Goal: Book appointment/travel/reservation

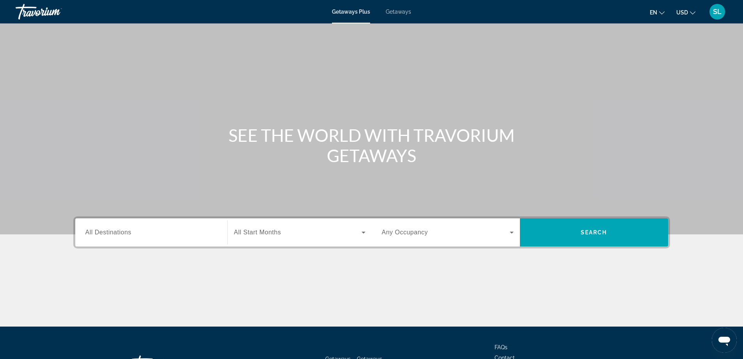
click at [399, 16] on div "Getaways Plus Getaways en English Español Français Italiano Português русский U…" at bounding box center [371, 12] width 743 height 20
click at [399, 14] on span "Getaways" at bounding box center [398, 12] width 25 height 6
click at [150, 229] on input "Destination All Destinations" at bounding box center [151, 232] width 132 height 9
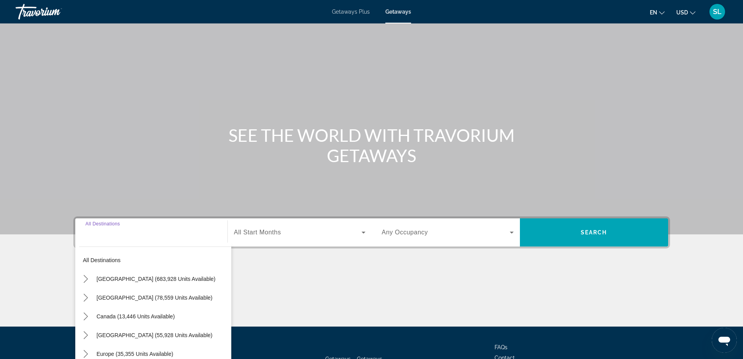
scroll to position [63, 0]
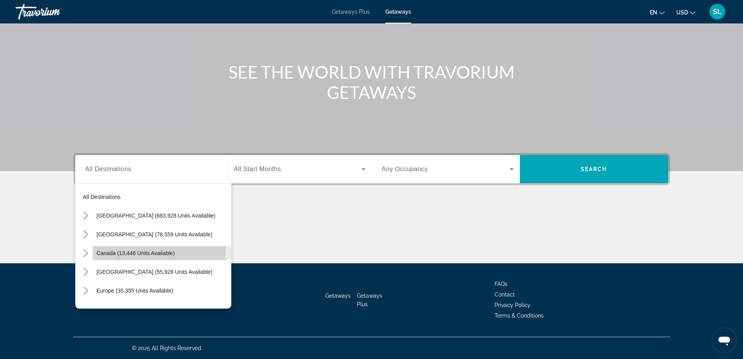
click at [97, 247] on span "Select destination: Canada (13,446 units available)" at bounding box center [162, 252] width 138 height 19
type input "**********"
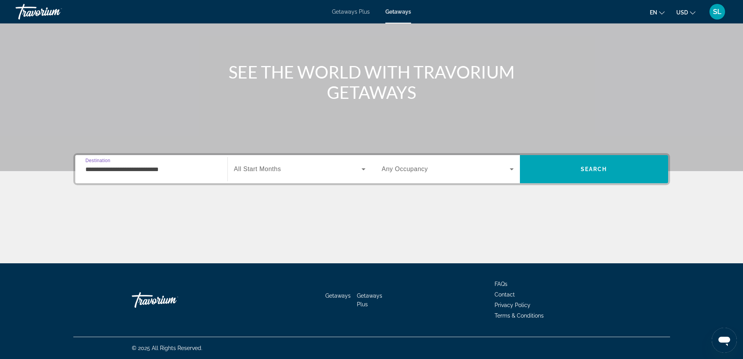
click at [269, 171] on span "All Start Months" at bounding box center [257, 168] width 47 height 7
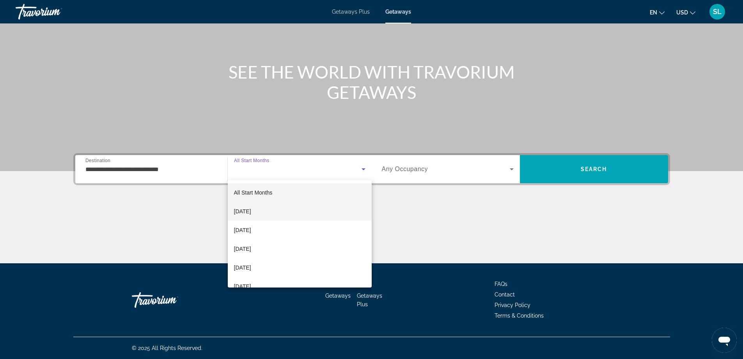
click at [250, 210] on span "[DATE]" at bounding box center [242, 210] width 17 height 9
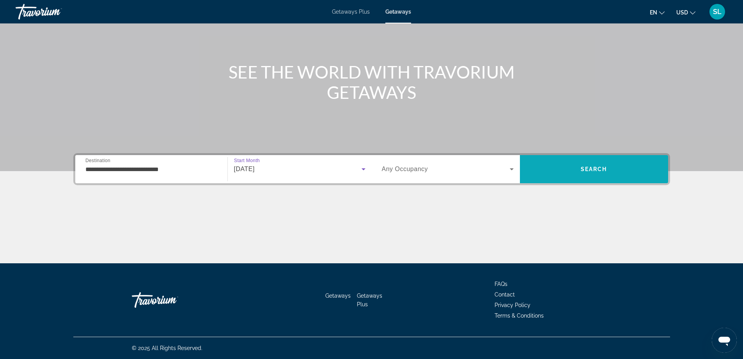
click at [568, 163] on span "Search" at bounding box center [594, 169] width 148 height 19
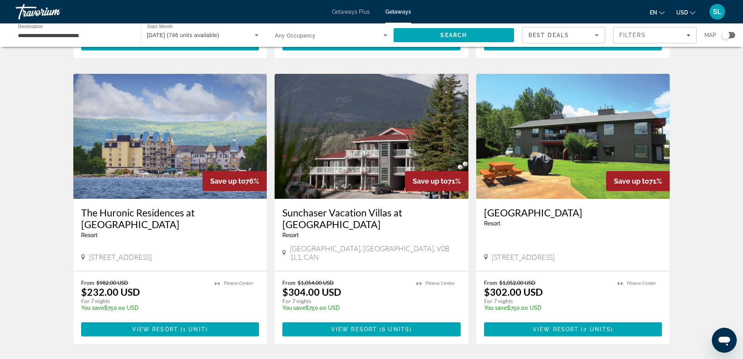
scroll to position [819, 0]
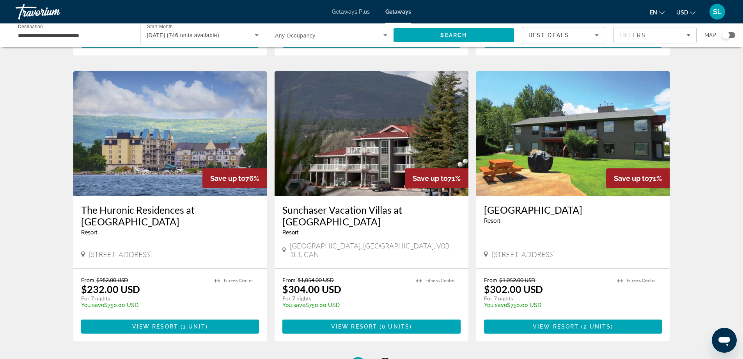
click at [380, 358] on link "page 2" at bounding box center [385, 365] width 14 height 14
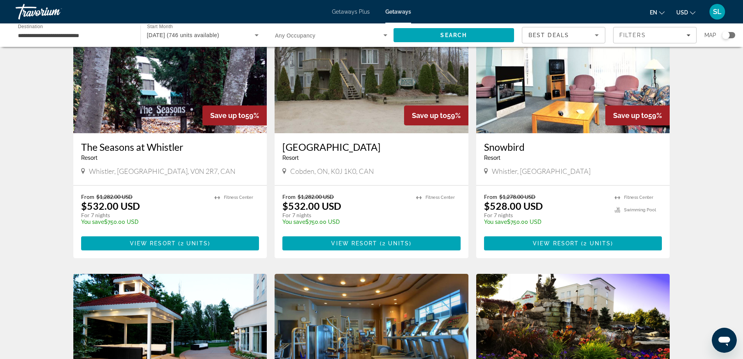
scroll to position [351, 0]
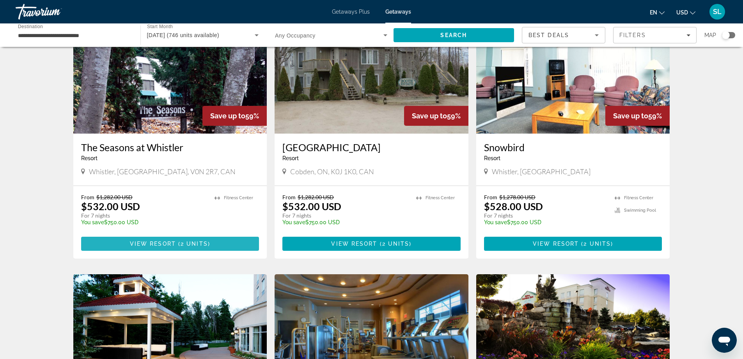
click at [160, 250] on span "Main content" at bounding box center [170, 243] width 178 height 19
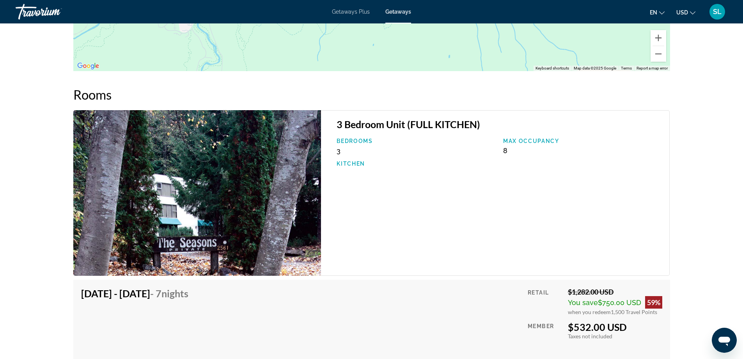
scroll to position [1259, 0]
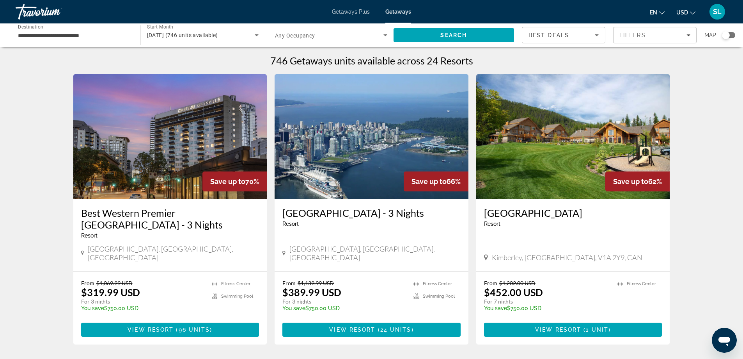
click at [62, 34] on input "**********" at bounding box center [74, 35] width 112 height 9
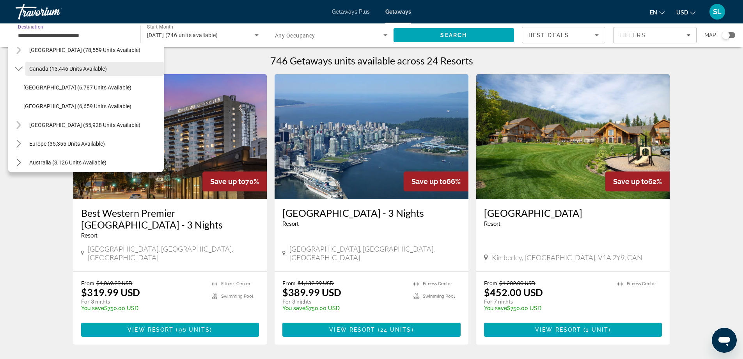
scroll to position [87, 0]
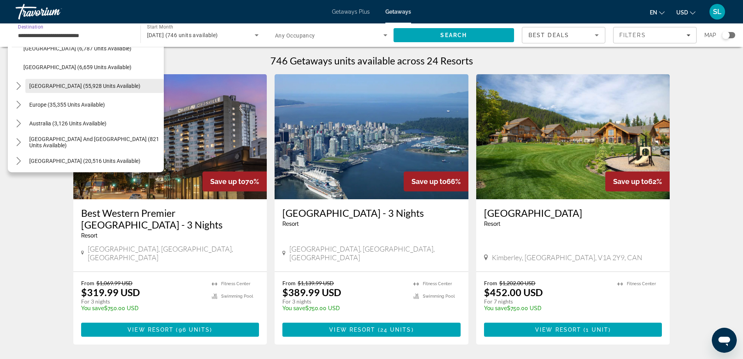
click at [36, 87] on span "[GEOGRAPHIC_DATA] (55,928 units available)" at bounding box center [84, 86] width 111 height 6
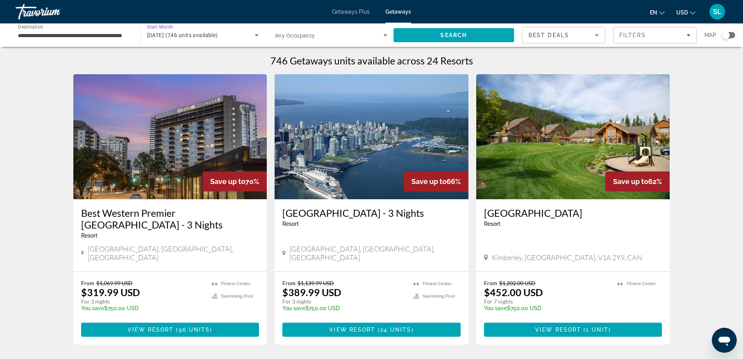
click at [207, 37] on span "[DATE] (746 units available)" at bounding box center [182, 35] width 71 height 6
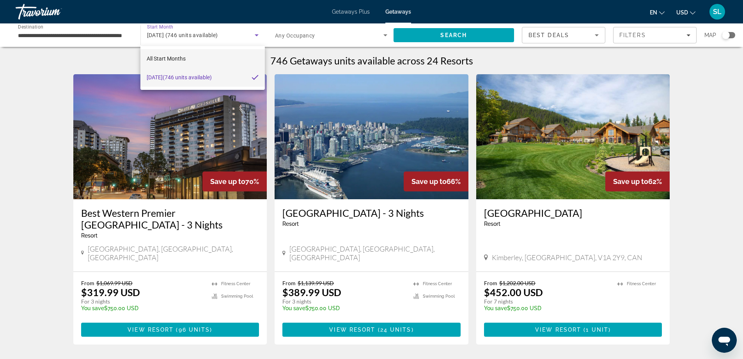
click at [221, 64] on mat-option "All Start Months" at bounding box center [202, 58] width 124 height 19
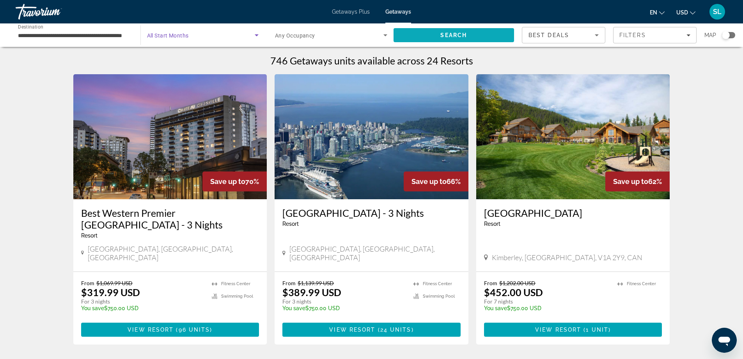
click at [459, 36] on span "Search" at bounding box center [453, 35] width 27 height 6
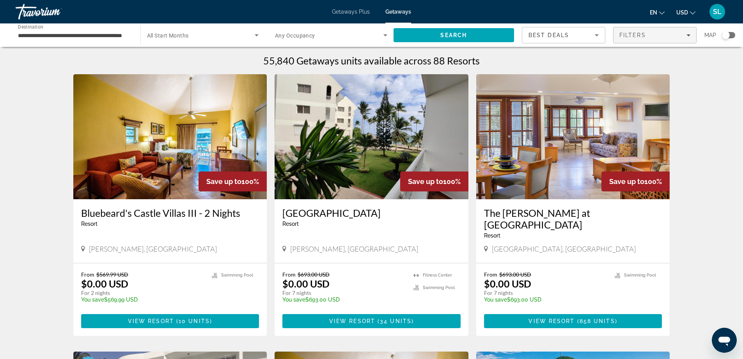
click at [682, 35] on div "Filters" at bounding box center [654, 35] width 71 height 6
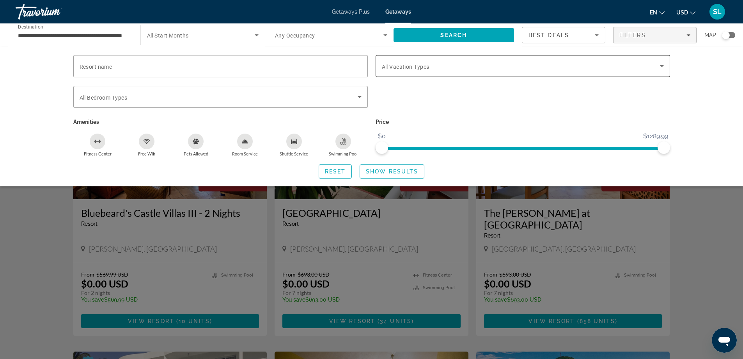
click at [434, 67] on span "Search widget" at bounding box center [521, 65] width 278 height 9
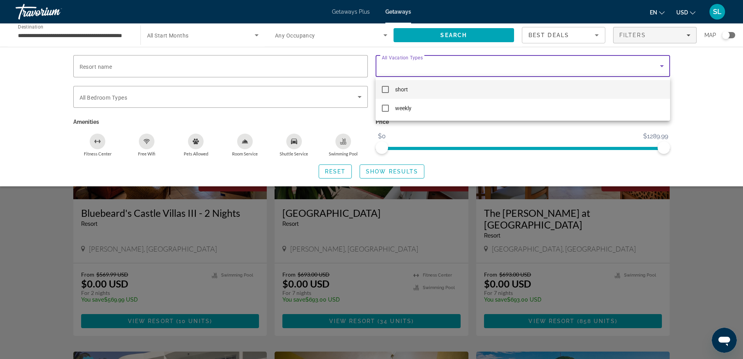
click at [434, 67] on div at bounding box center [371, 179] width 743 height 359
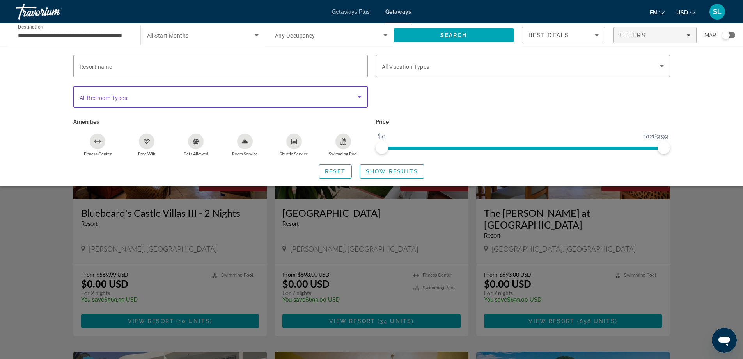
click at [354, 99] on div "Search widget" at bounding box center [221, 96] width 282 height 9
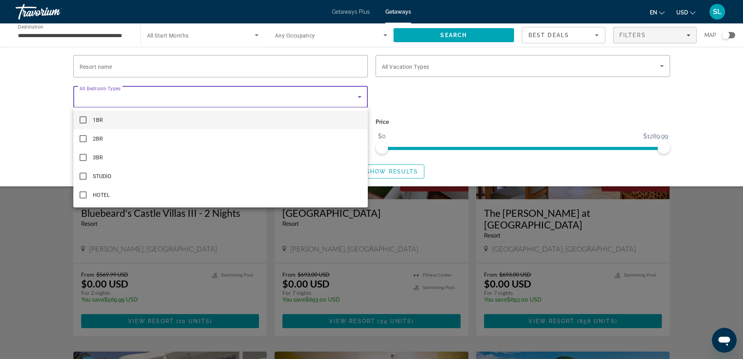
click at [354, 99] on div at bounding box center [371, 179] width 743 height 359
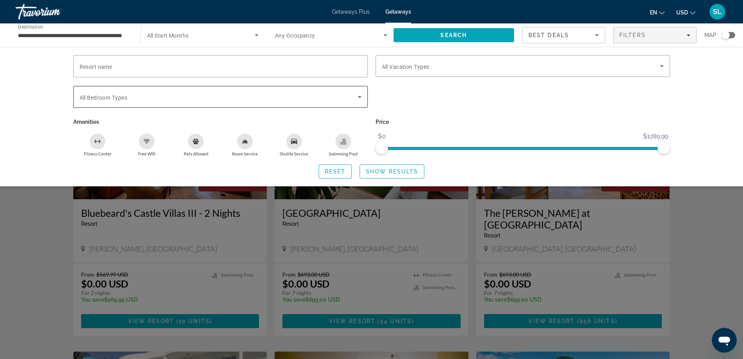
click at [351, 96] on span "Search widget" at bounding box center [219, 96] width 278 height 9
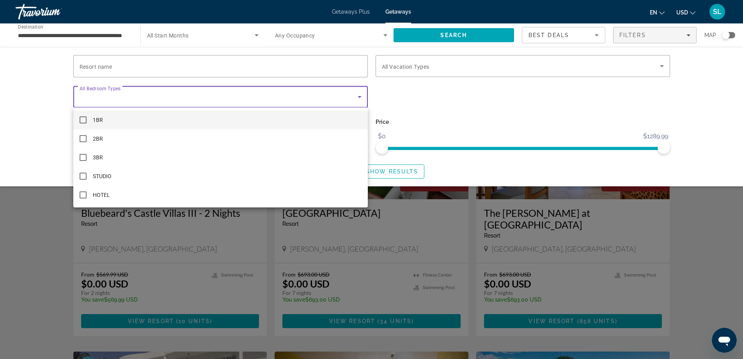
click at [351, 96] on div at bounding box center [371, 179] width 743 height 359
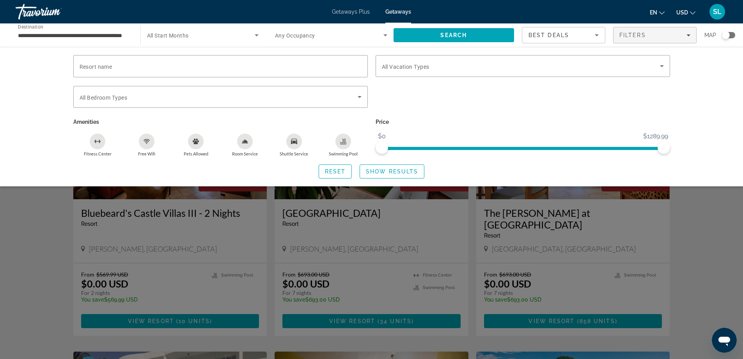
click at [706, 219] on div "Search widget" at bounding box center [371, 237] width 743 height 241
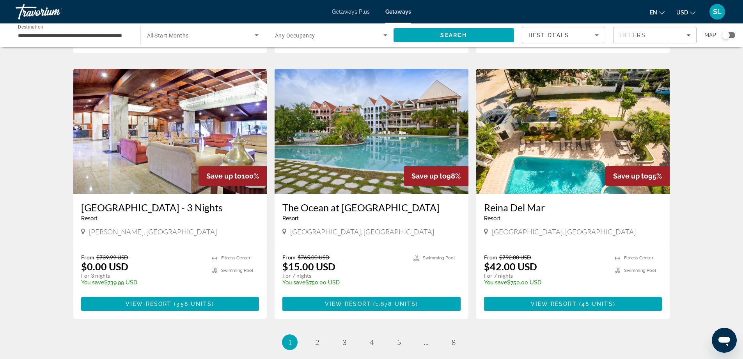
scroll to position [897, 0]
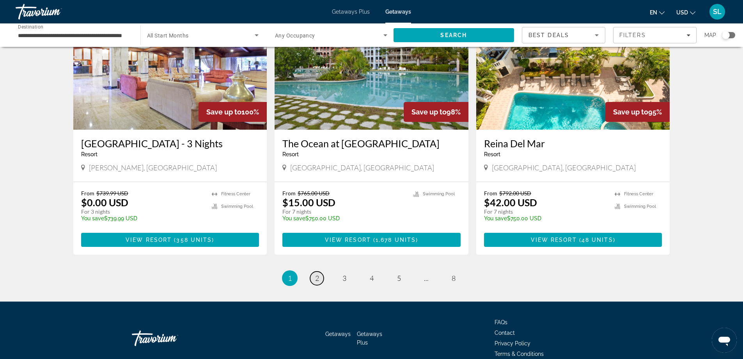
click at [314, 271] on link "page 2" at bounding box center [317, 278] width 14 height 14
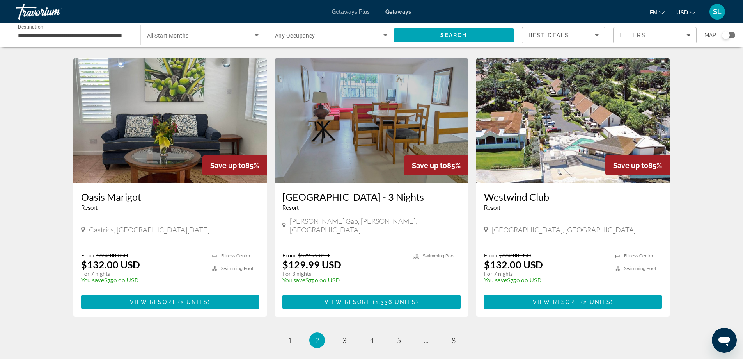
scroll to position [897, 0]
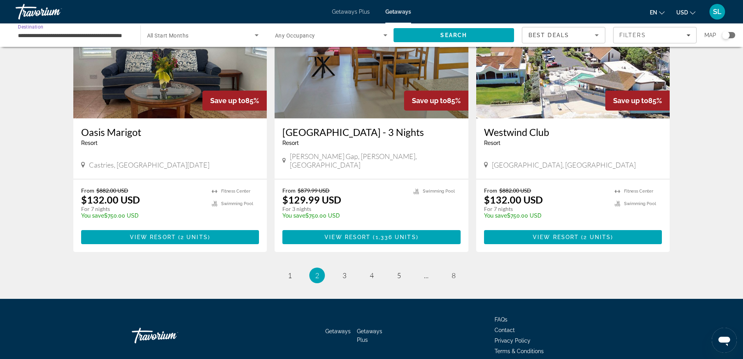
click at [118, 37] on input "**********" at bounding box center [74, 35] width 112 height 9
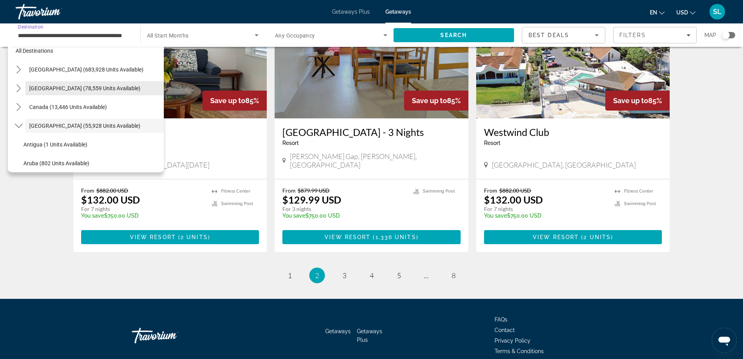
scroll to position [0, 0]
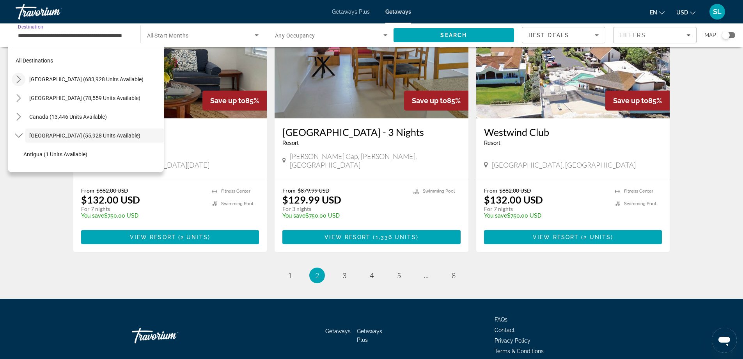
click at [25, 77] on mat-icon "Toggle United States (683,928 units available) submenu" at bounding box center [19, 80] width 14 height 14
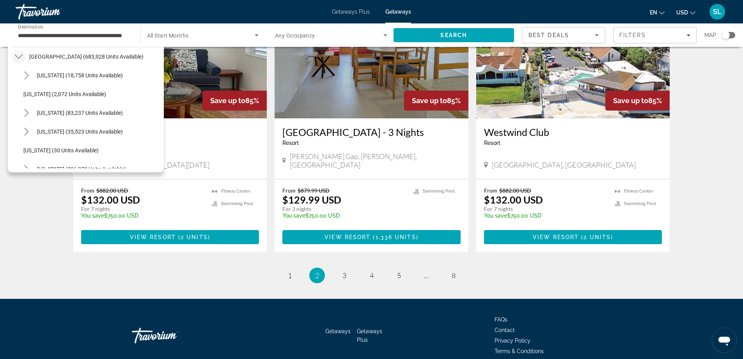
click at [21, 55] on icon "Toggle United States (683,928 units available) submenu" at bounding box center [19, 57] width 8 height 8
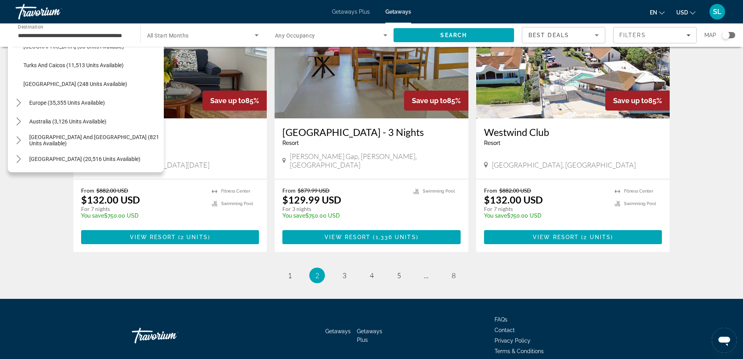
scroll to position [311, 0]
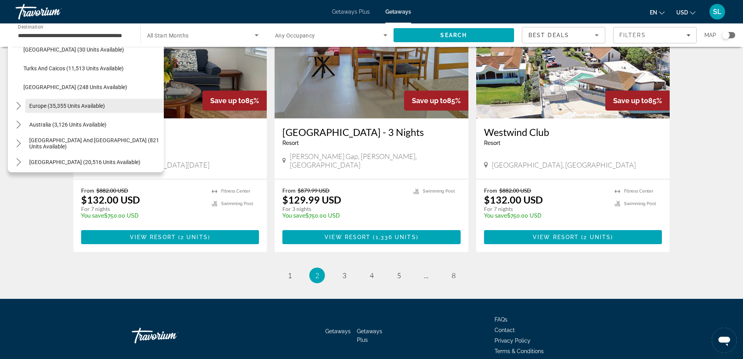
click at [36, 102] on span "Select destination: Europe (35,355 units available)" at bounding box center [94, 105] width 138 height 19
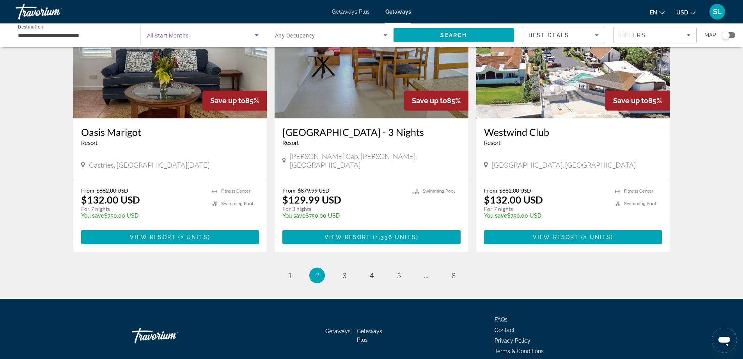
click at [218, 37] on span "Search widget" at bounding box center [201, 34] width 108 height 9
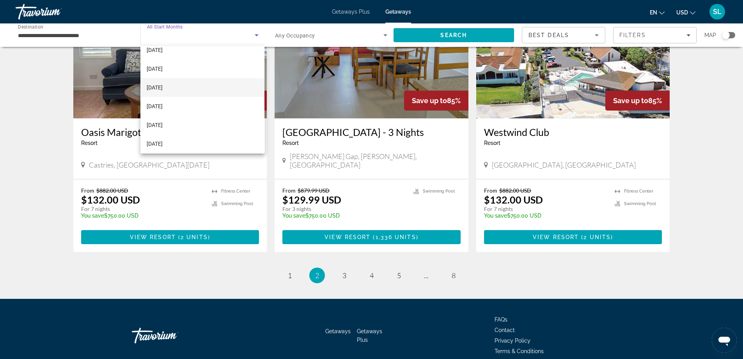
scroll to position [39, 0]
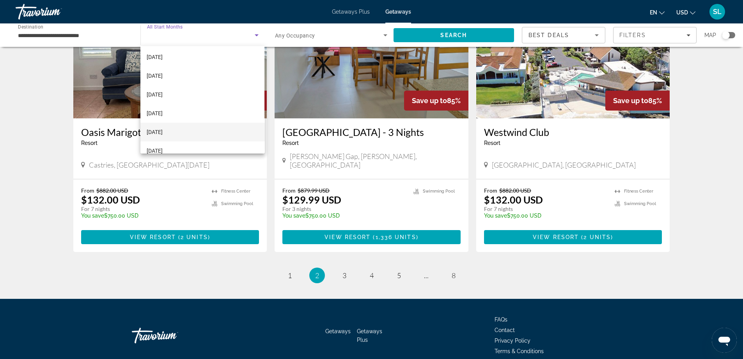
click at [187, 128] on mat-option "[DATE]" at bounding box center [202, 131] width 124 height 19
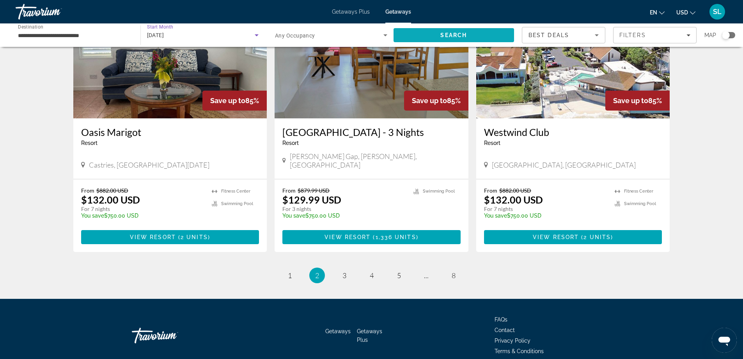
click at [434, 32] on span "Search" at bounding box center [454, 35] width 121 height 19
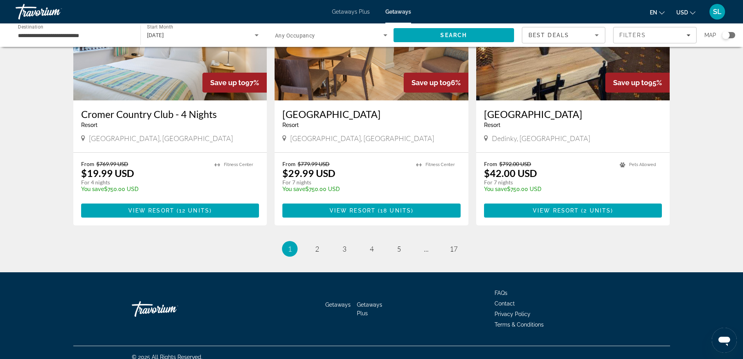
scroll to position [903, 0]
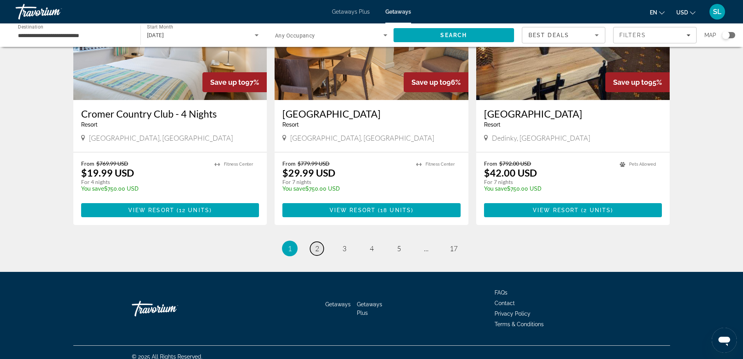
click at [316, 244] on span "2" at bounding box center [317, 248] width 4 height 9
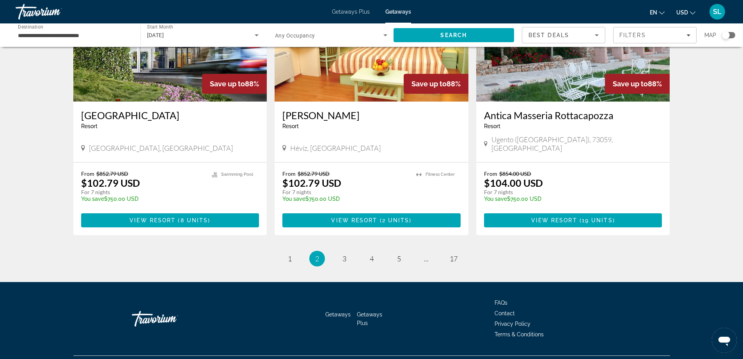
scroll to position [903, 0]
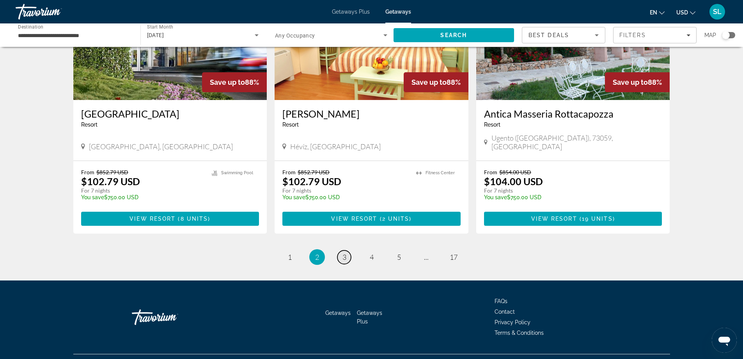
click at [347, 250] on link "page 3" at bounding box center [344, 257] width 14 height 14
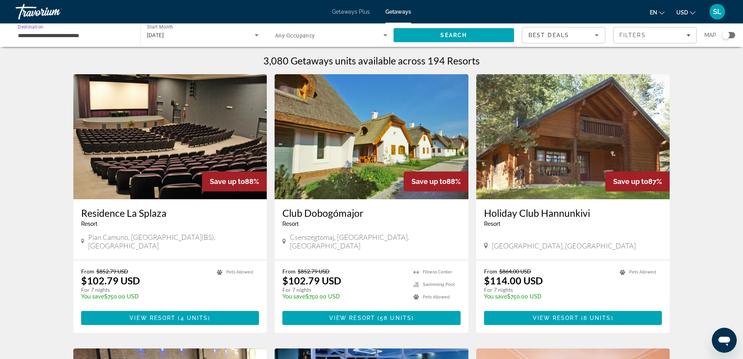
click at [62, 32] on input "**********" at bounding box center [74, 35] width 112 height 9
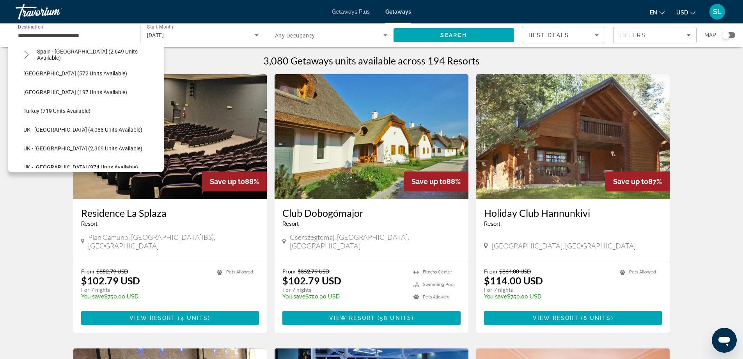
scroll to position [476, 0]
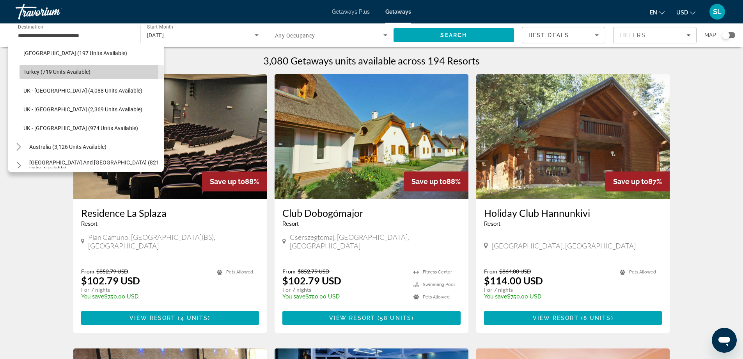
click at [86, 72] on span "Turkey (719 units available)" at bounding box center [56, 72] width 67 height 6
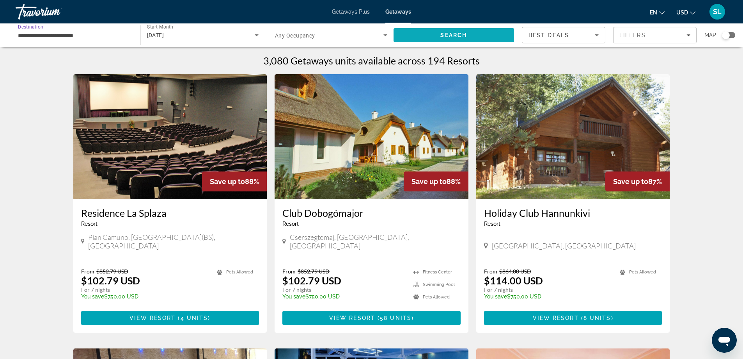
click at [434, 36] on span "Search" at bounding box center [454, 35] width 121 height 19
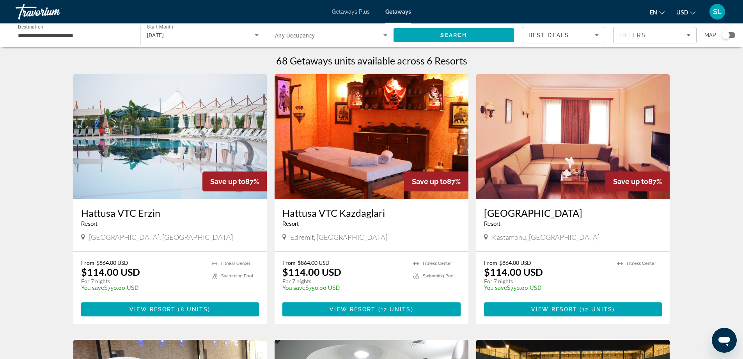
click at [87, 39] on input "**********" at bounding box center [74, 35] width 112 height 9
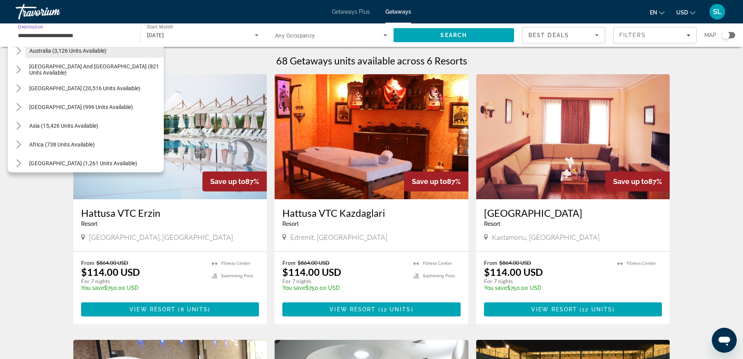
scroll to position [576, 0]
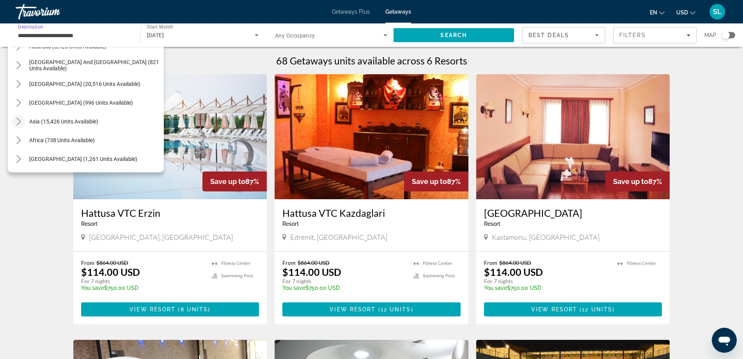
click at [21, 121] on icon "Toggle Asia (15,426 units available) submenu" at bounding box center [19, 121] width 8 height 8
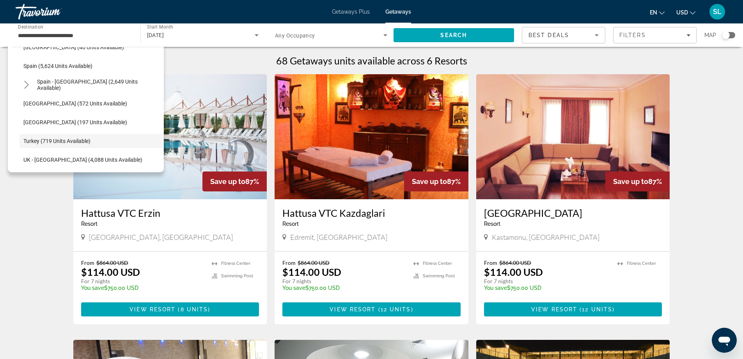
scroll to position [445, 0]
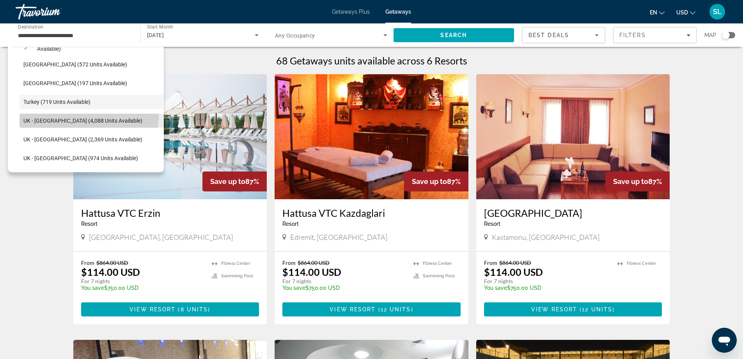
click at [65, 114] on span "Select destination: UK - England (4,088 units available)" at bounding box center [92, 120] width 144 height 19
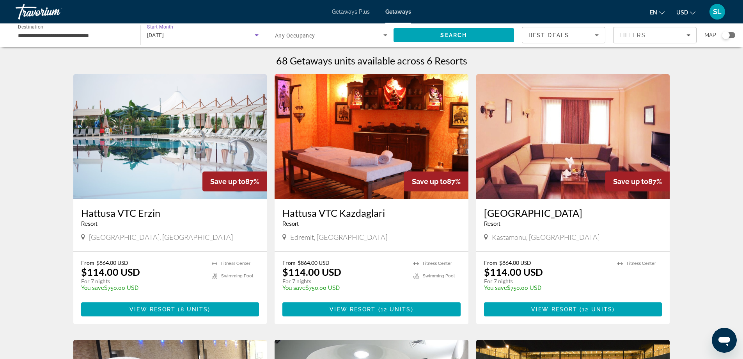
click at [242, 38] on div "[DATE]" at bounding box center [201, 34] width 108 height 9
click at [216, 59] on mat-option "All Start Months" at bounding box center [202, 58] width 124 height 19
click at [246, 37] on span "Search widget" at bounding box center [201, 34] width 108 height 9
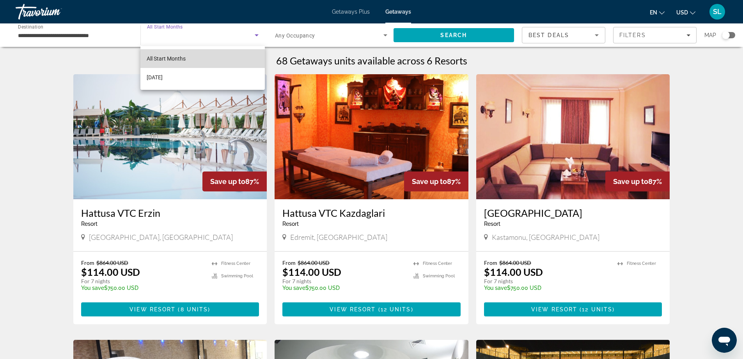
click at [181, 60] on span "All Start Months" at bounding box center [166, 58] width 39 height 6
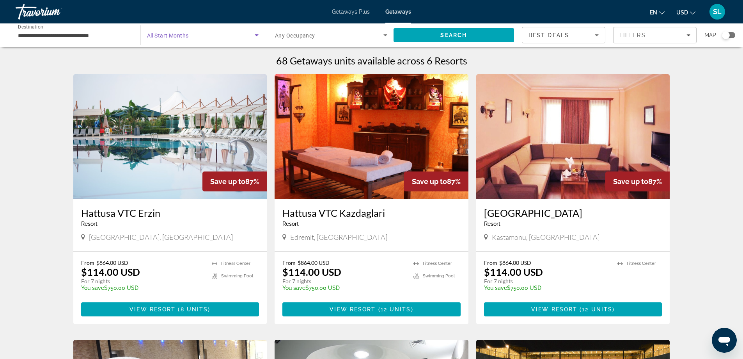
click at [258, 35] on icon "Search widget" at bounding box center [256, 34] width 9 height 9
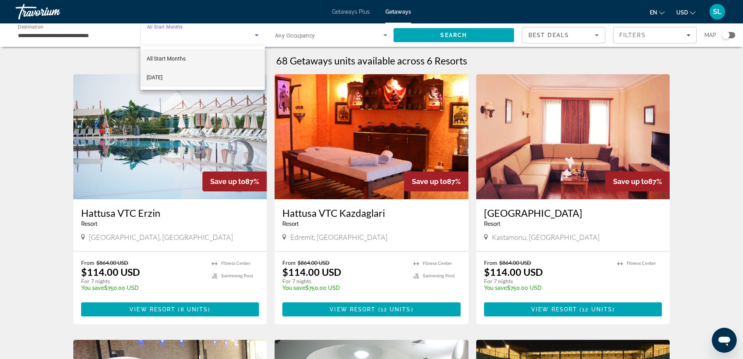
click at [252, 77] on mat-option "[DATE]" at bounding box center [202, 77] width 124 height 19
click at [257, 39] on icon "Search widget" at bounding box center [256, 34] width 9 height 9
click at [177, 56] on span "All Start Months" at bounding box center [166, 58] width 39 height 6
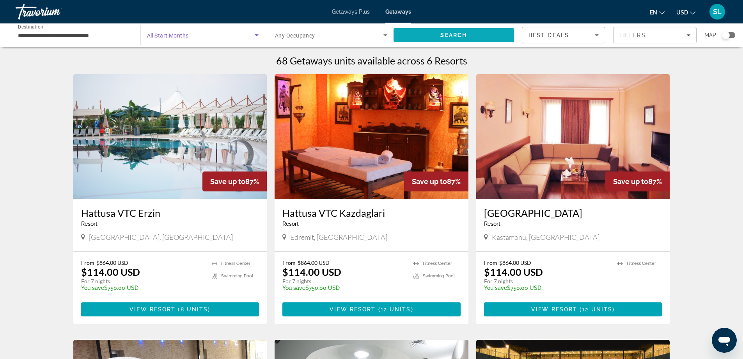
click at [450, 35] on span "Search" at bounding box center [453, 35] width 27 height 6
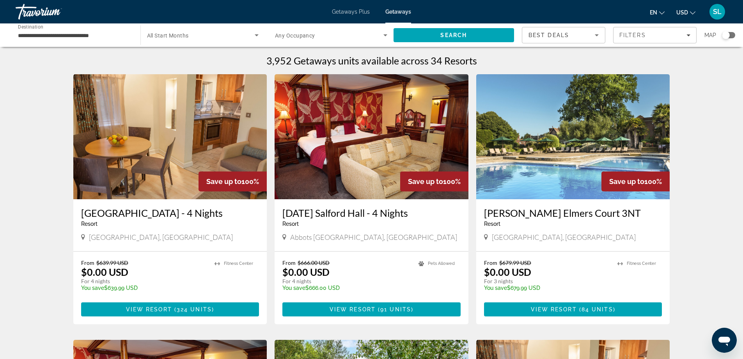
click at [213, 32] on span "Search widget" at bounding box center [201, 34] width 108 height 9
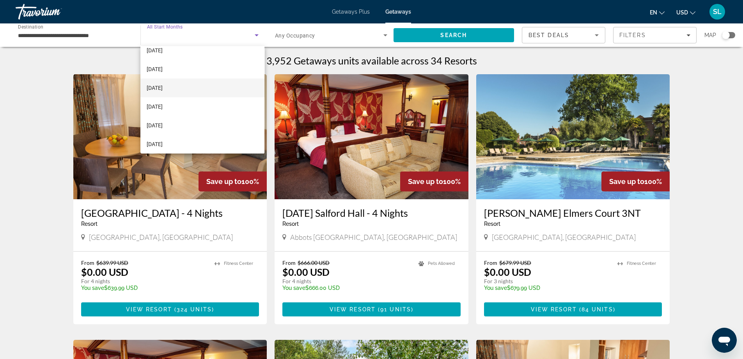
scroll to position [39, 0]
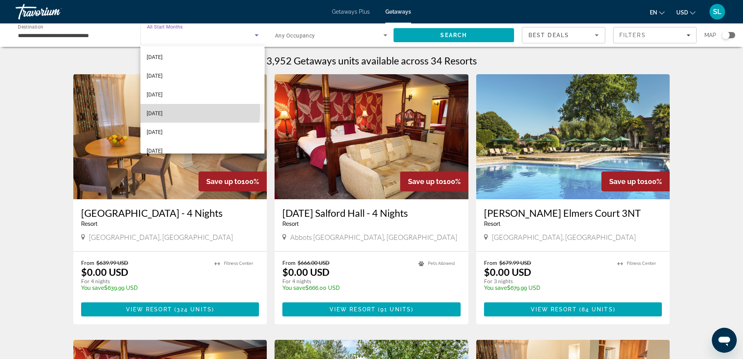
click at [191, 110] on mat-option "[DATE]" at bounding box center [202, 113] width 124 height 19
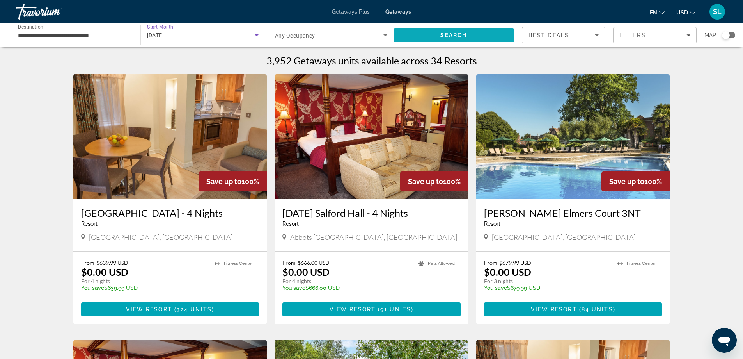
click at [436, 29] on span "Search" at bounding box center [454, 35] width 121 height 19
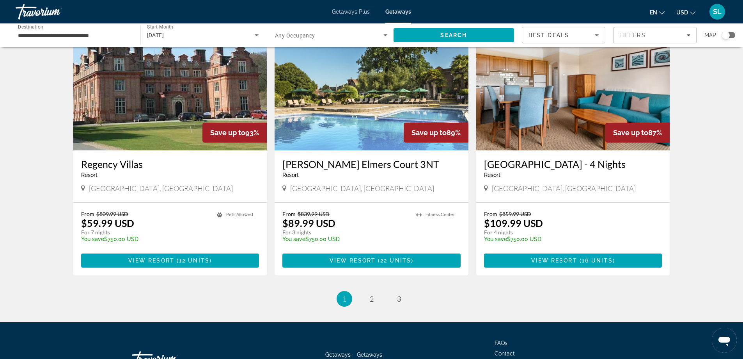
scroll to position [858, 0]
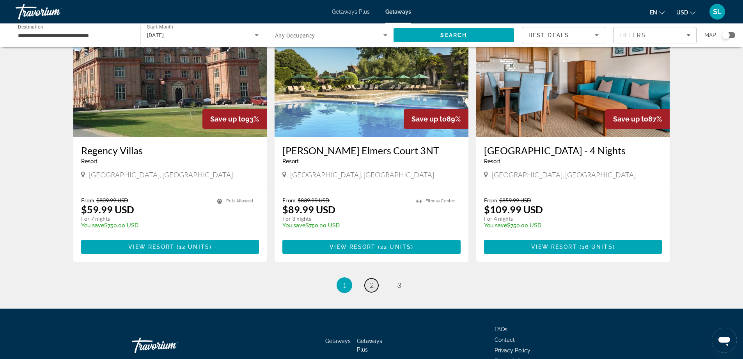
click at [373, 286] on span "2" at bounding box center [372, 284] width 4 height 9
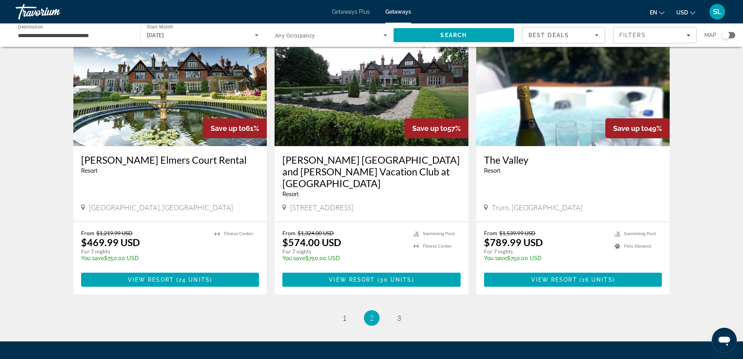
scroll to position [897, 0]
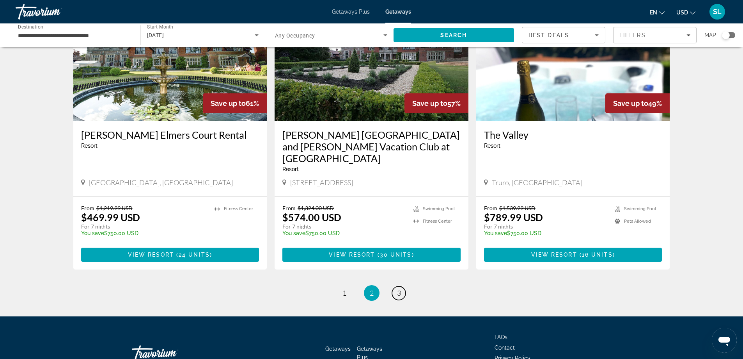
click at [396, 286] on link "page 3" at bounding box center [399, 293] width 14 height 14
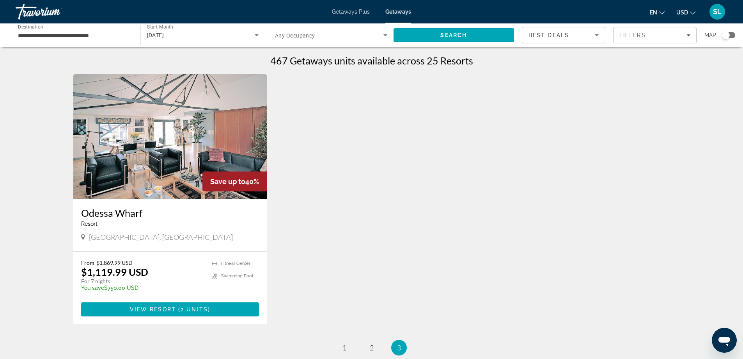
click at [101, 31] on input "**********" at bounding box center [74, 35] width 112 height 9
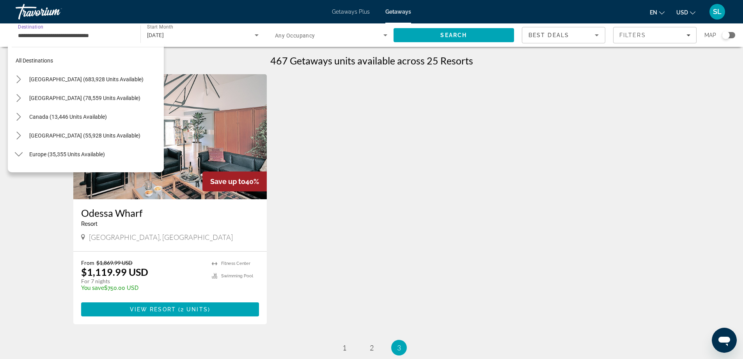
scroll to position [458, 0]
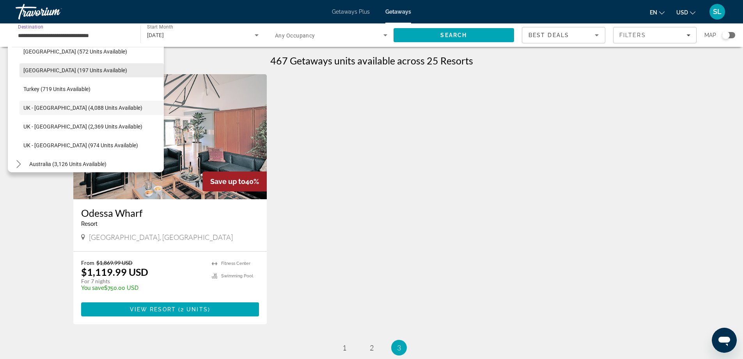
click at [105, 75] on span "Select destination: Switzerland (197 units available)" at bounding box center [92, 70] width 144 height 19
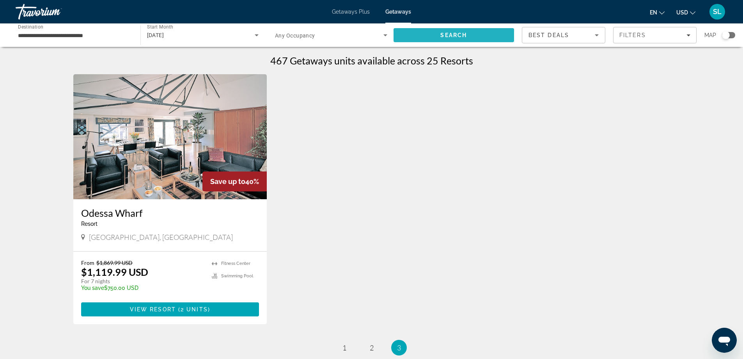
click at [469, 34] on span "Search" at bounding box center [454, 35] width 121 height 19
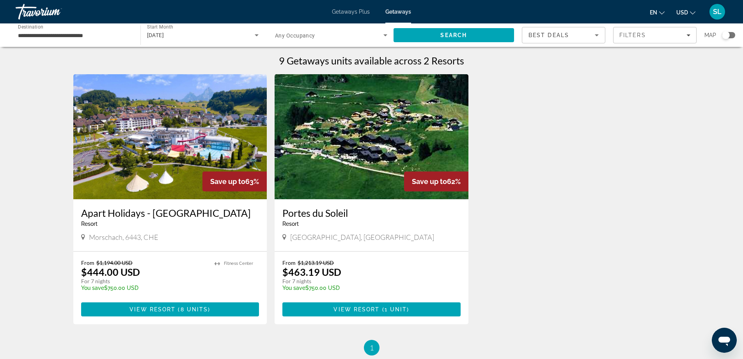
click at [97, 33] on input "**********" at bounding box center [74, 35] width 112 height 9
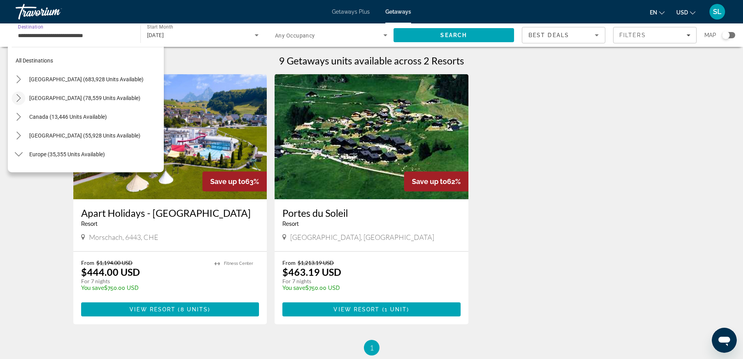
click at [20, 97] on icon "Toggle Mexico (78,559 units available) submenu" at bounding box center [19, 98] width 8 height 8
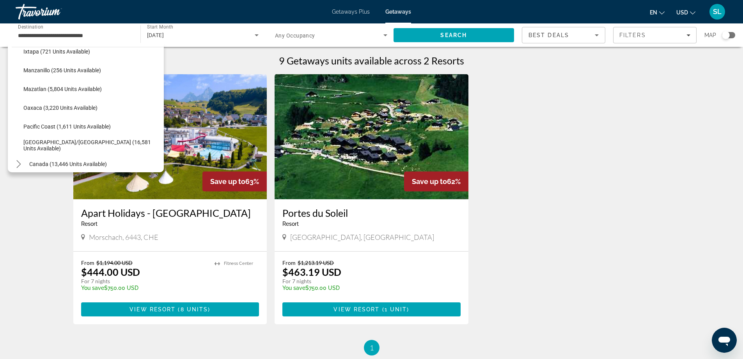
scroll to position [158, 0]
click at [87, 130] on span "Pacific Coast (1,611 units available)" at bounding box center [66, 127] width 87 height 6
type input "**********"
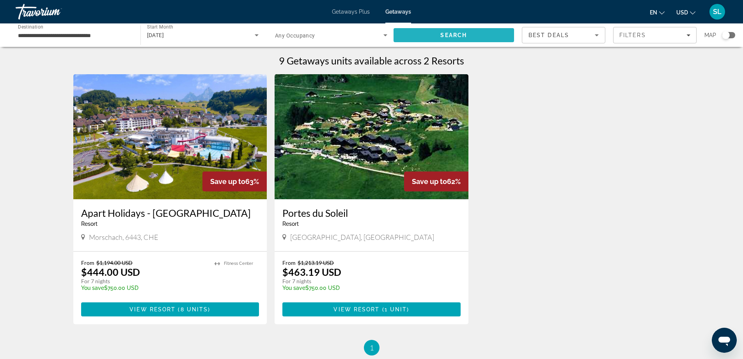
click at [470, 34] on span "Search" at bounding box center [454, 35] width 121 height 19
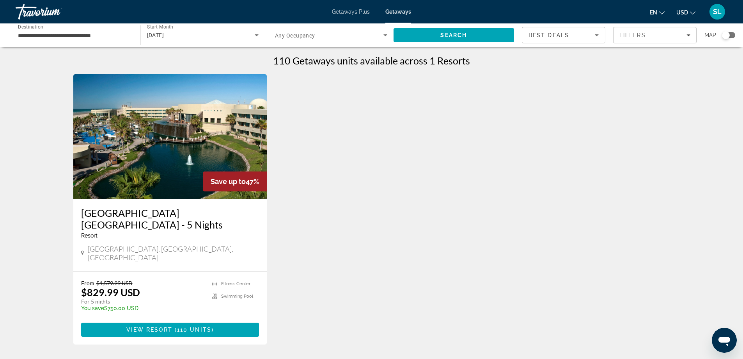
click at [341, 12] on span "Getaways Plus" at bounding box center [351, 12] width 38 height 6
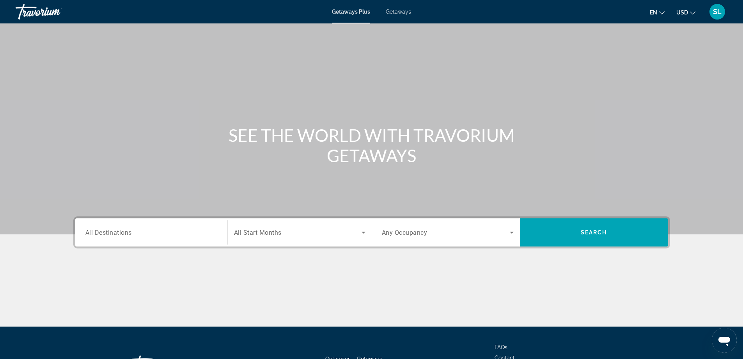
click at [181, 239] on div "Search widget" at bounding box center [151, 232] width 132 height 22
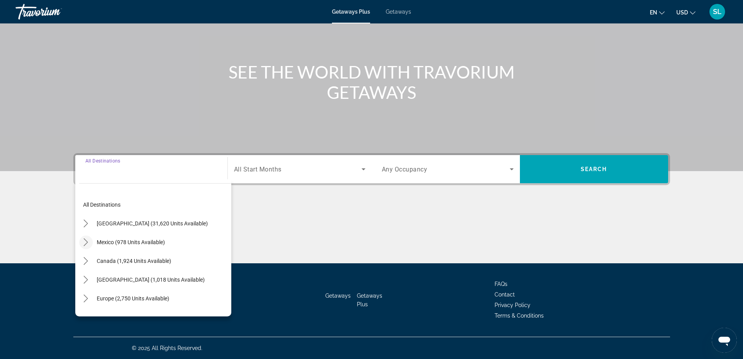
click at [88, 239] on icon "Toggle Mexico (978 units available) submenu" at bounding box center [86, 242] width 8 height 8
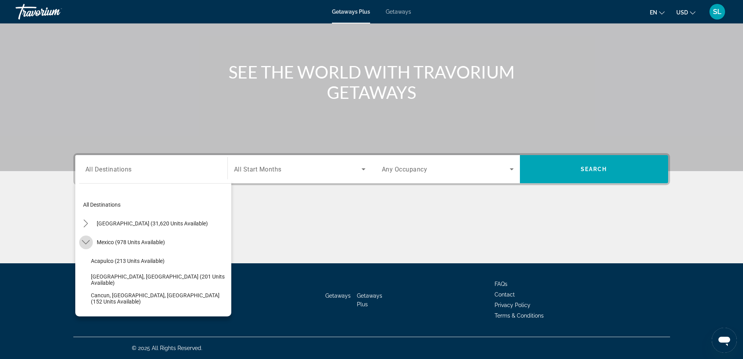
scroll to position [41, 0]
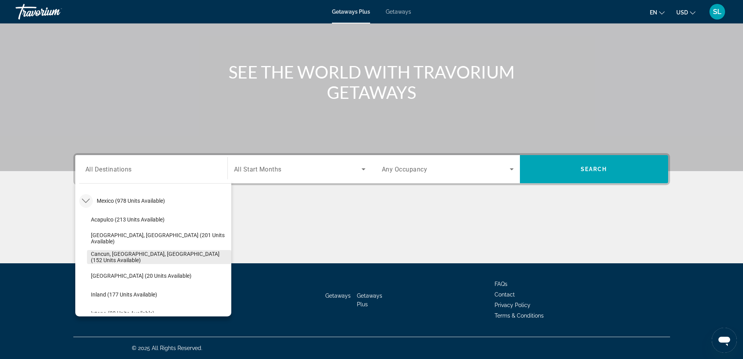
click at [139, 252] on span "Select destination: Cancun, Cozumel, Riviera Maya (152 units available)" at bounding box center [159, 256] width 144 height 19
type input "**********"
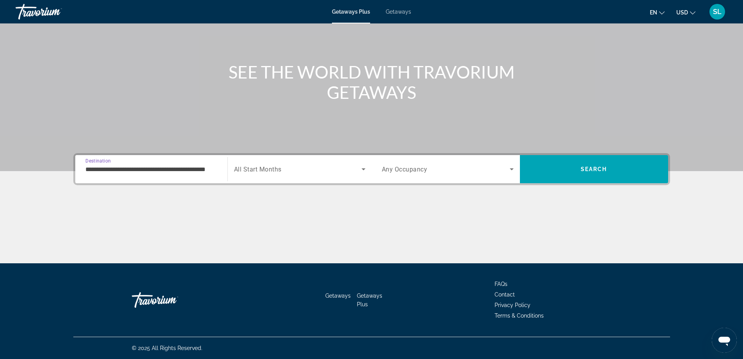
click at [282, 179] on div "Search widget" at bounding box center [299, 169] width 131 height 22
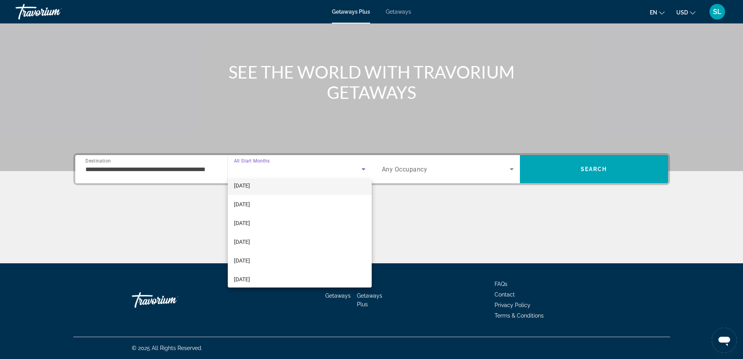
scroll to position [39, 0]
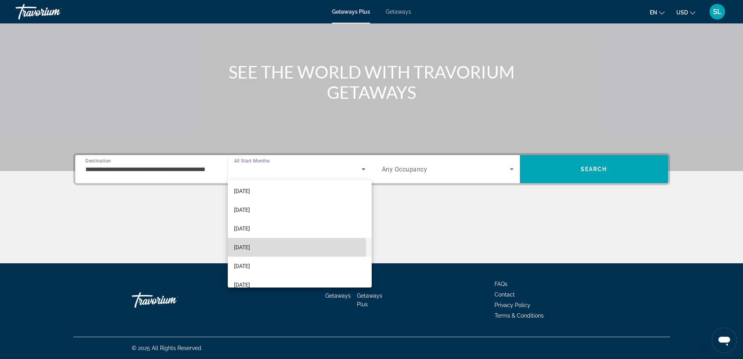
click at [270, 248] on mat-option "[DATE]" at bounding box center [300, 247] width 144 height 19
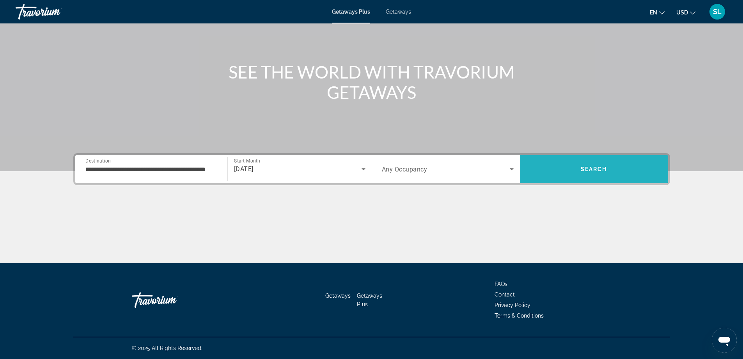
click at [584, 170] on span "Search" at bounding box center [594, 169] width 27 height 6
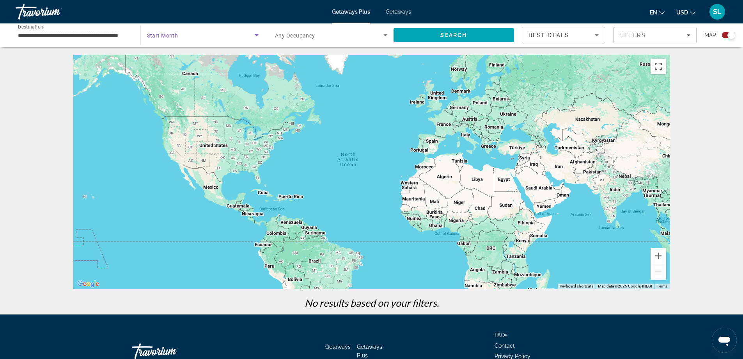
click at [221, 33] on span "Search widget" at bounding box center [201, 34] width 108 height 9
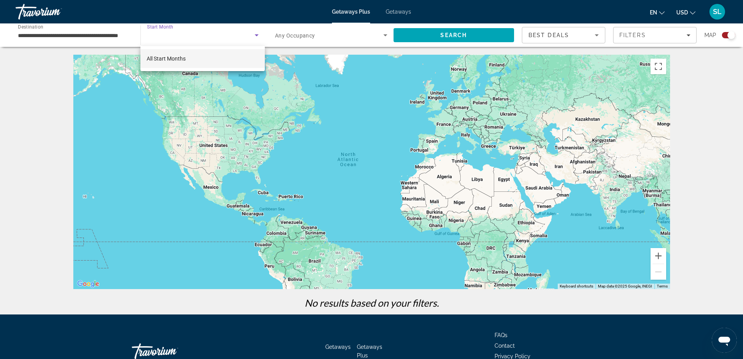
click at [195, 58] on mat-option "All Start Months" at bounding box center [202, 58] width 124 height 19
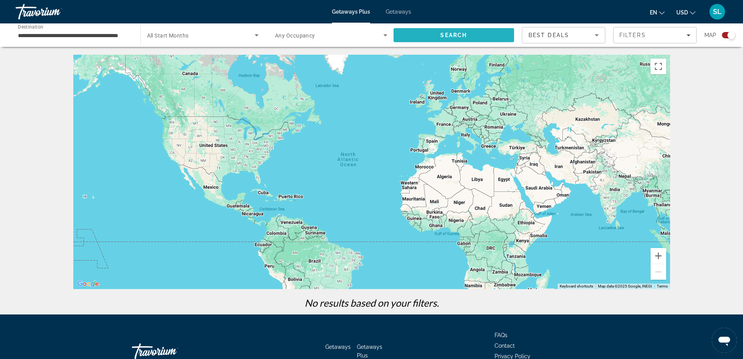
click at [421, 30] on span "Search" at bounding box center [454, 35] width 121 height 19
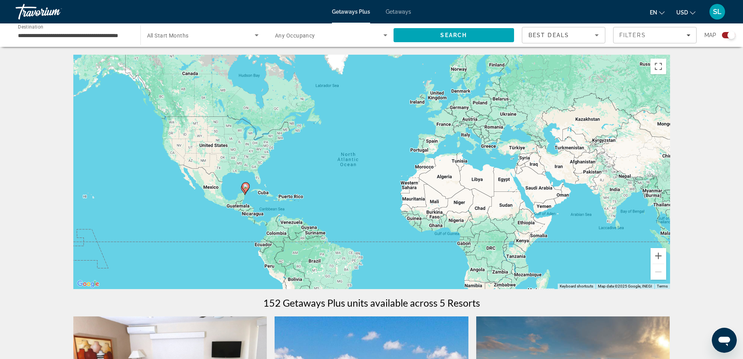
click at [106, 33] on input "**********" at bounding box center [74, 35] width 112 height 9
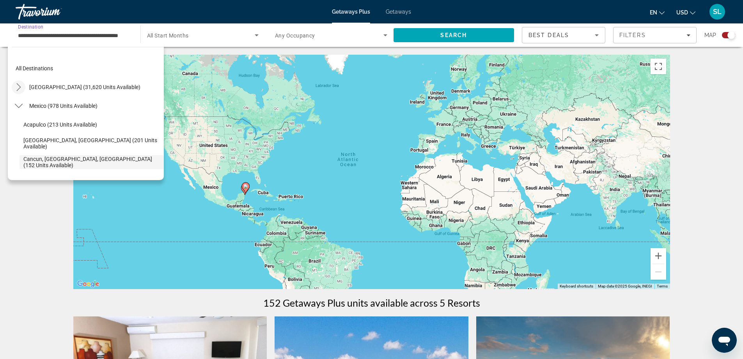
click at [23, 83] on mat-icon "Toggle United States (31,620 units available) submenu" at bounding box center [19, 87] width 14 height 14
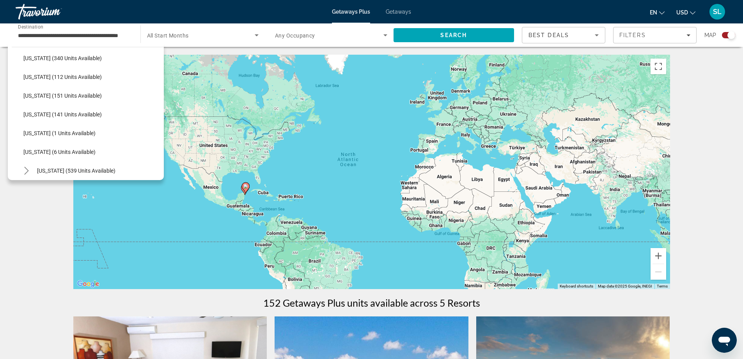
scroll to position [218, 0]
